Goal: Task Accomplishment & Management: Complete application form

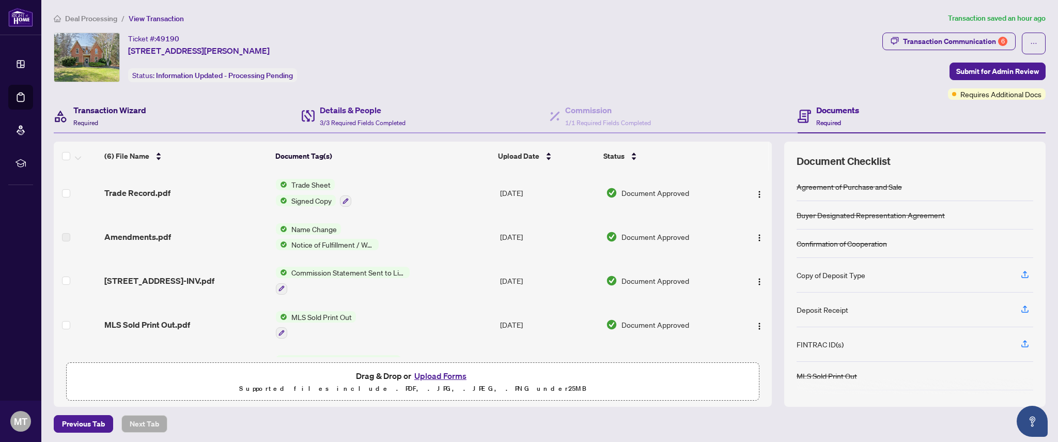
drag, startPoint x: 109, startPoint y: 119, endPoint x: 333, endPoint y: 121, distance: 223.1
click at [109, 119] on div "Transaction Wizard Required" at bounding box center [109, 116] width 73 height 24
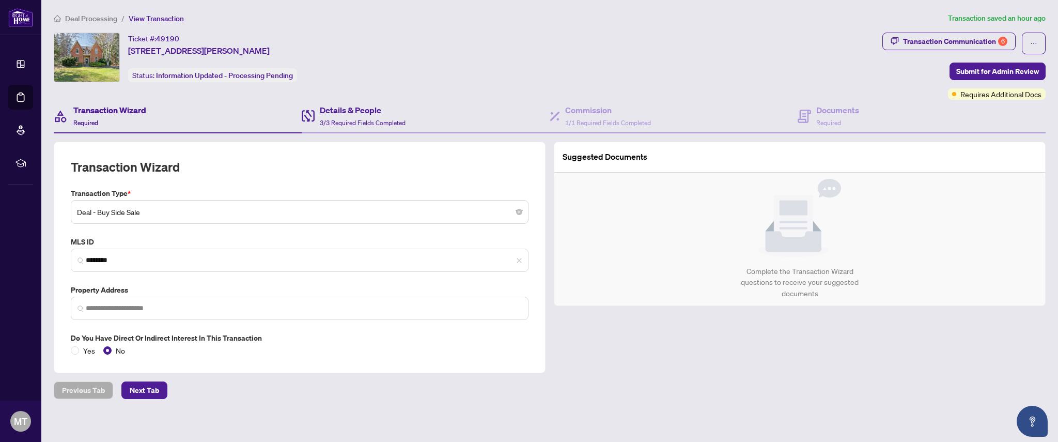
type input "**********"
click at [333, 121] on span "3/3 Required Fields Completed" at bounding box center [363, 123] width 86 height 8
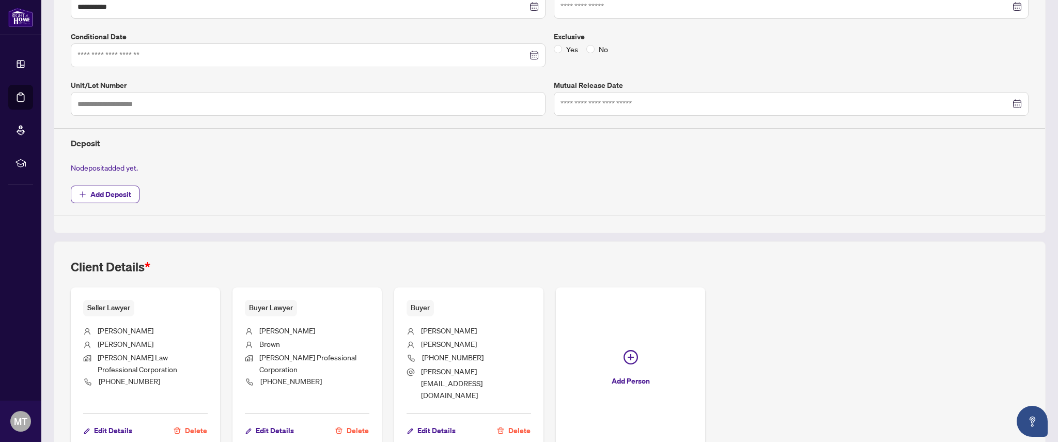
scroll to position [255, 0]
click at [96, 190] on span "Add Deposit" at bounding box center [110, 193] width 41 height 17
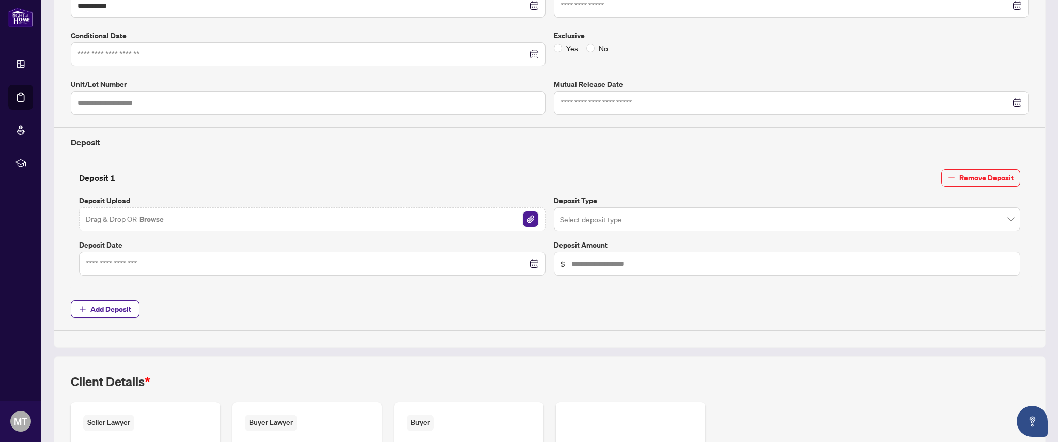
click at [532, 218] on img "button" at bounding box center [530, 218] width 15 height 15
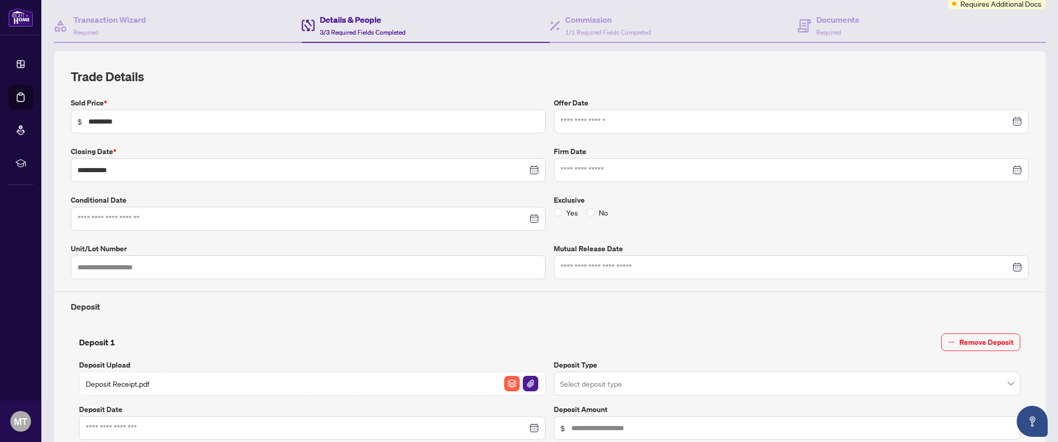
scroll to position [0, 0]
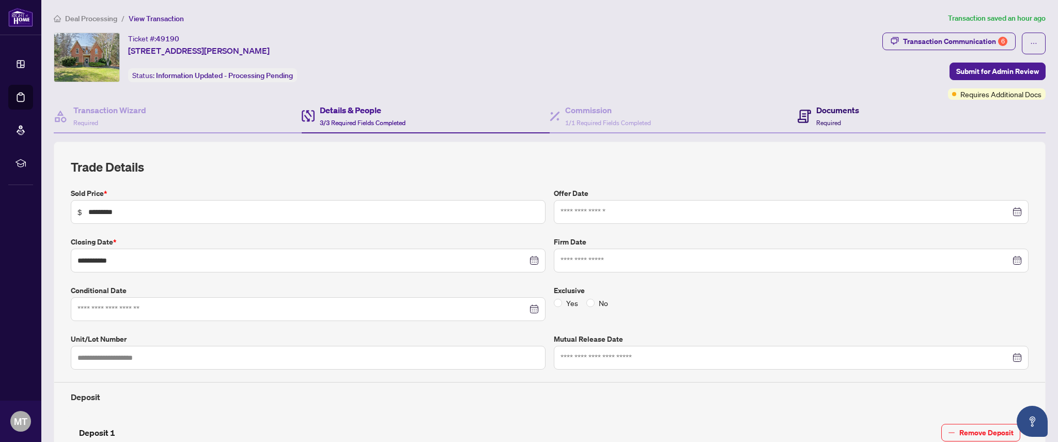
click at [842, 107] on h4 "Documents" at bounding box center [837, 110] width 43 height 12
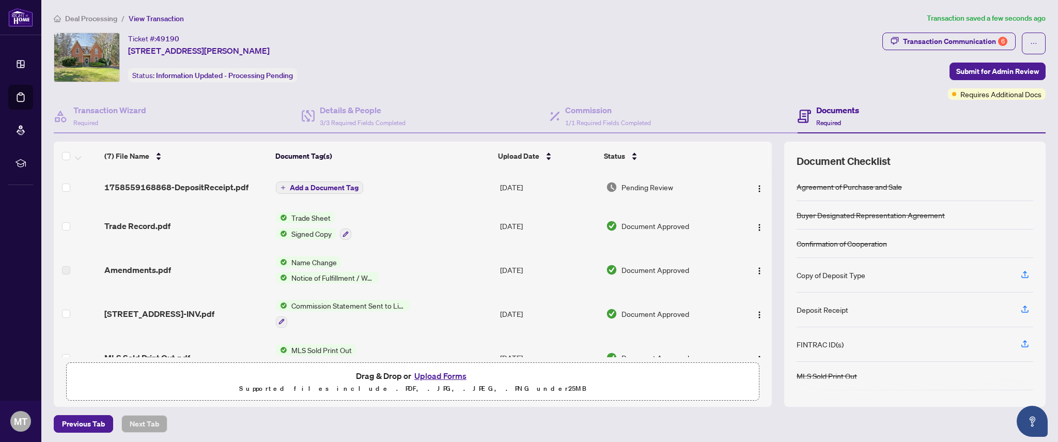
click at [433, 378] on button "Upload Forms" at bounding box center [440, 375] width 58 height 13
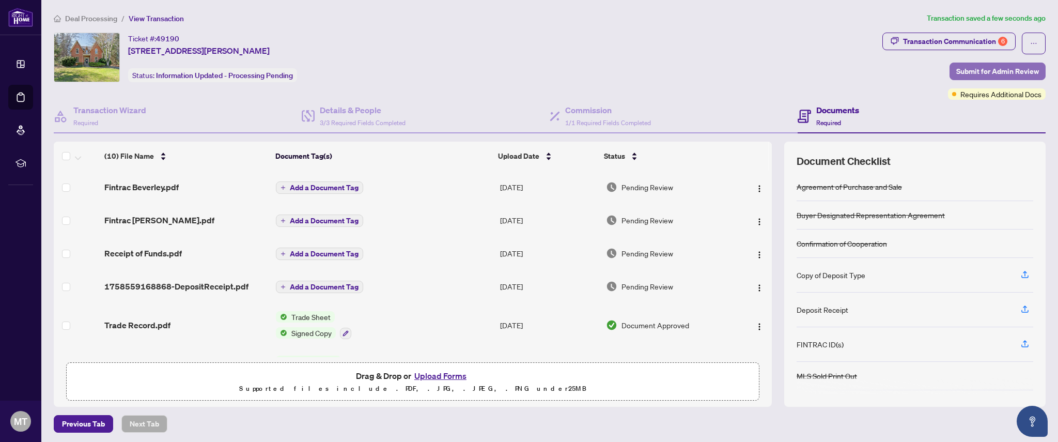
click at [989, 68] on span "Submit for Admin Review" at bounding box center [997, 71] width 83 height 17
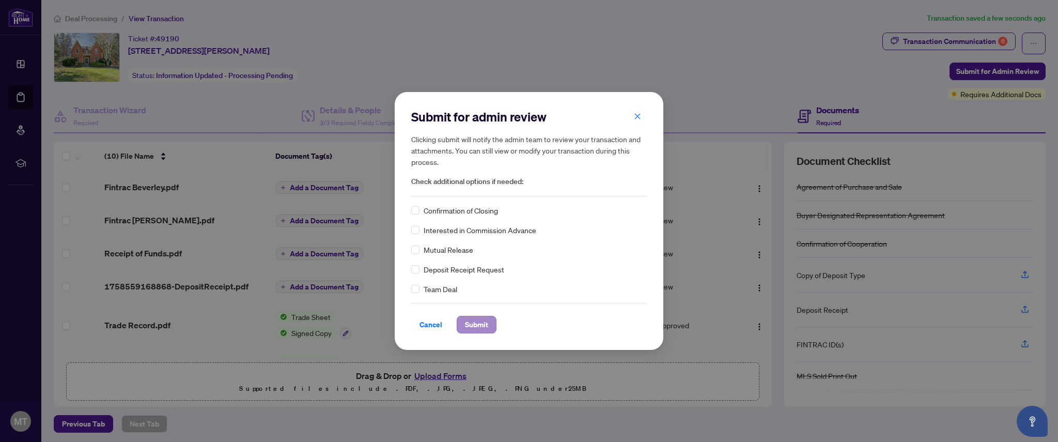
drag, startPoint x: 482, startPoint y: 333, endPoint x: 479, endPoint y: 328, distance: 6.3
click at [481, 332] on div "Submit for admin review Clicking submit will notify the admin team to review yo…" at bounding box center [529, 221] width 269 height 258
click at [470, 323] on span "Submit" at bounding box center [476, 324] width 23 height 17
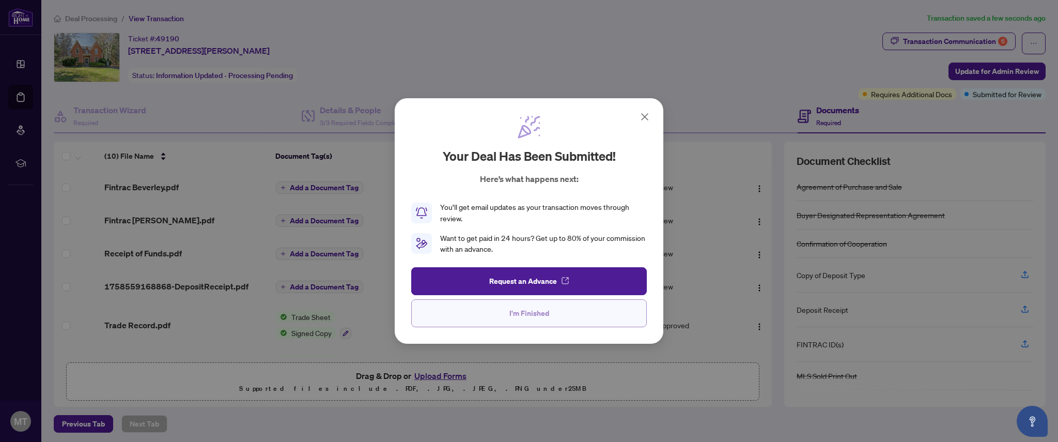
click at [530, 316] on span "I'm Finished" at bounding box center [529, 313] width 40 height 17
